Goal: Information Seeking & Learning: Learn about a topic

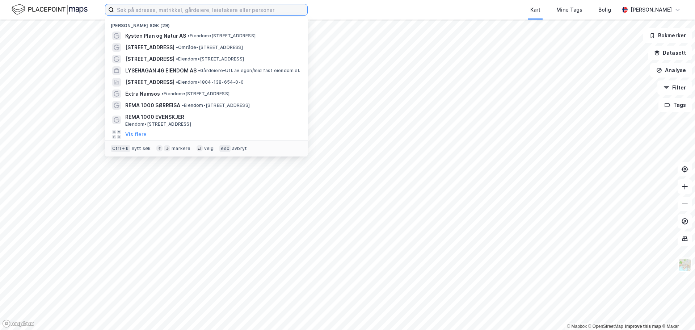
click at [135, 14] on input at bounding box center [210, 9] width 193 height 11
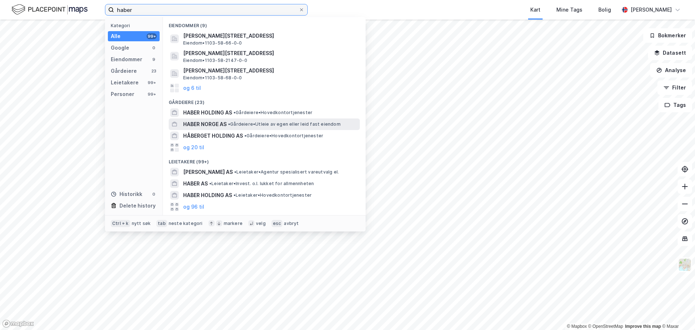
type input "haber"
click at [203, 125] on span "HABER NORGE AS" at bounding box center [204, 124] width 43 height 9
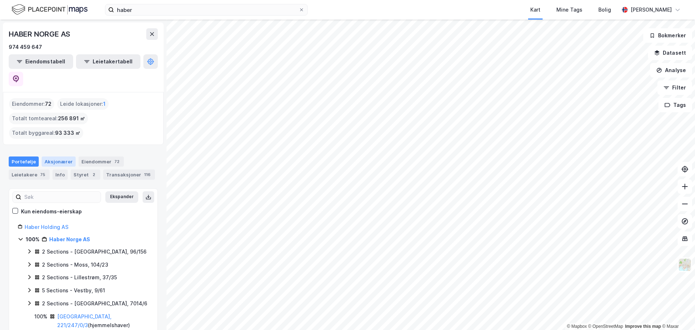
click at [59, 156] on div "Aksjonærer" at bounding box center [59, 161] width 34 height 10
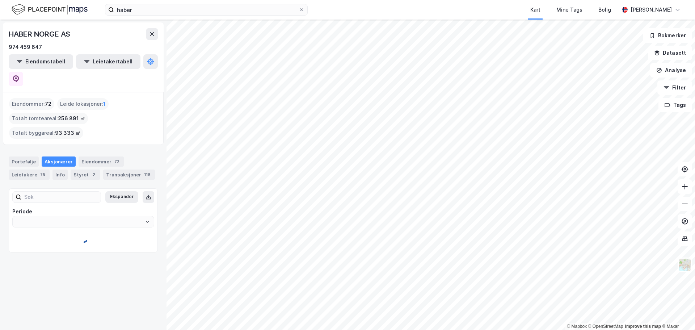
type input "Siste"
click at [80, 169] on div "Styret 2" at bounding box center [86, 174] width 30 height 10
